Goal: Task Accomplishment & Management: Use online tool/utility

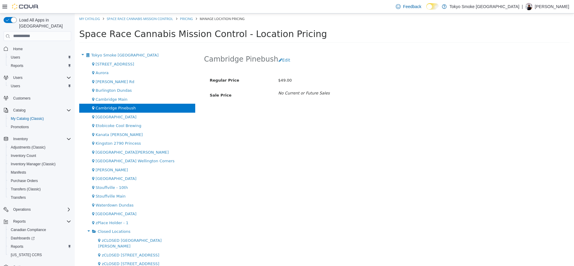
scroll to position [1, 0]
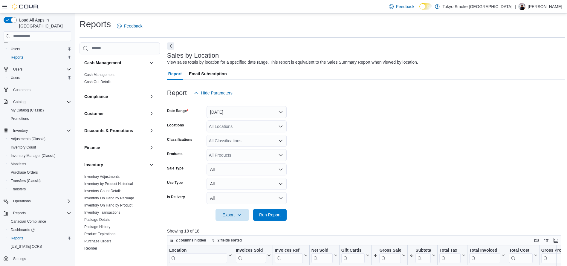
scroll to position [35, 0]
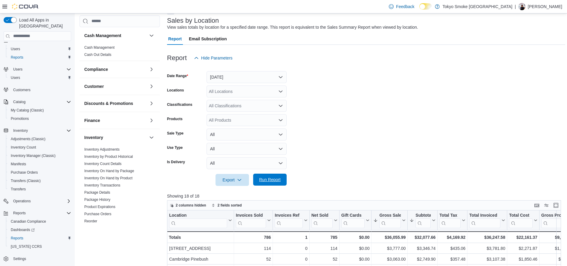
click at [267, 181] on span "Run Report" at bounding box center [270, 180] width 22 height 6
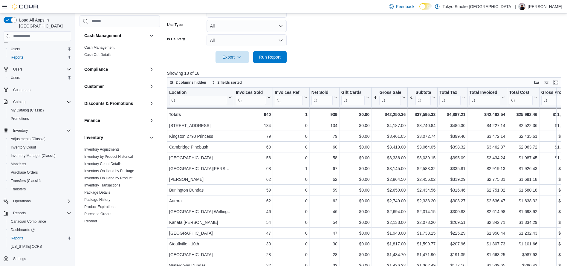
scroll to position [158, 0]
click at [273, 59] on span "Run Report" at bounding box center [270, 57] width 22 height 6
click at [262, 55] on span "Run Report" at bounding box center [270, 56] width 22 height 6
click at [292, 61] on form "Date Range [DATE] Locations All Locations Classifications All Classifications P…" at bounding box center [366, 2] width 398 height 122
click at [269, 53] on span "Run Report" at bounding box center [270, 56] width 26 height 12
